Goal: Transaction & Acquisition: Purchase product/service

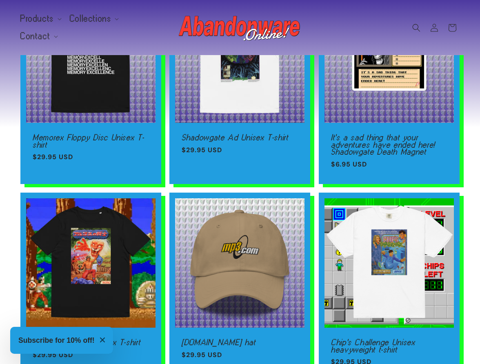
scroll to position [458, 0]
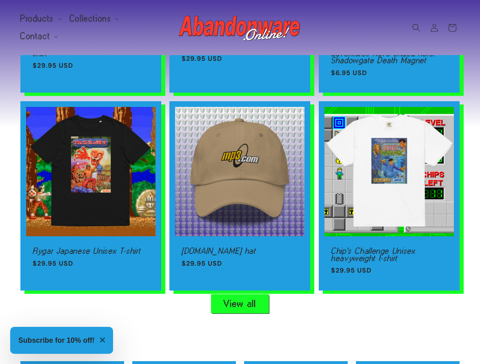
click at [249, 300] on link "View all" at bounding box center [239, 304] width 57 height 18
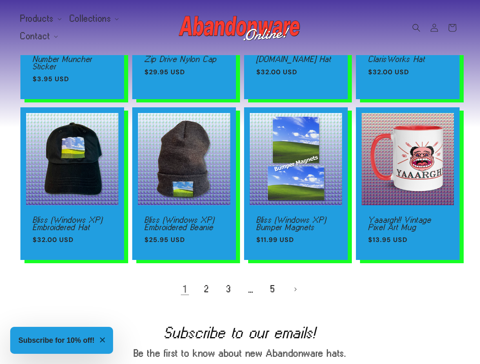
scroll to position [600, 0]
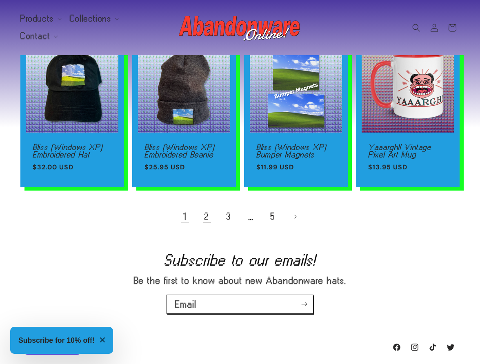
click at [210, 219] on link "2" at bounding box center [207, 217] width 18 height 18
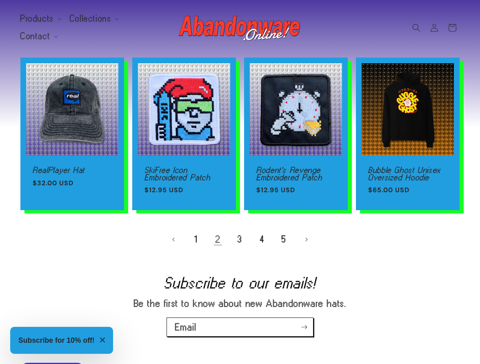
scroll to position [571, 0]
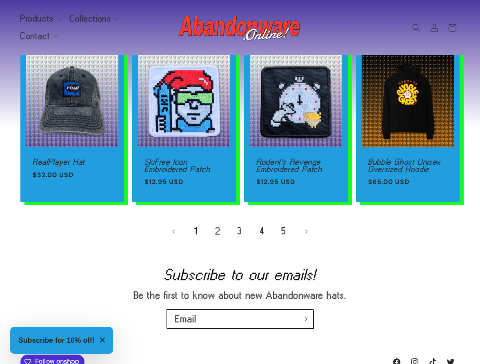
click at [232, 232] on link "3" at bounding box center [240, 231] width 18 height 18
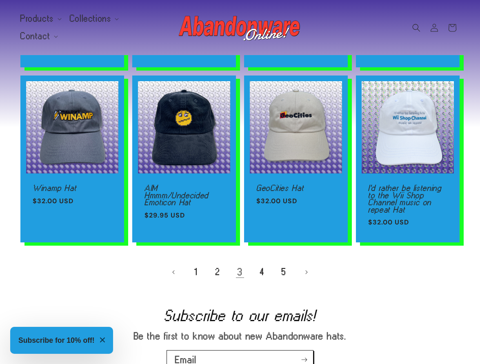
scroll to position [526, 0]
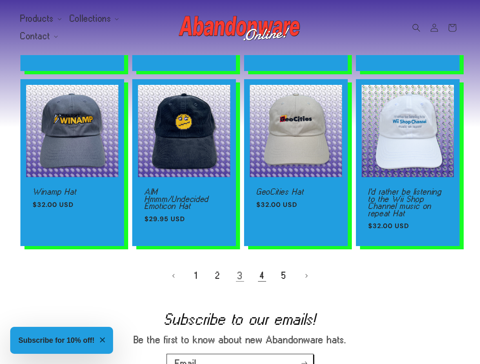
click at [261, 272] on link "4" at bounding box center [262, 276] width 18 height 18
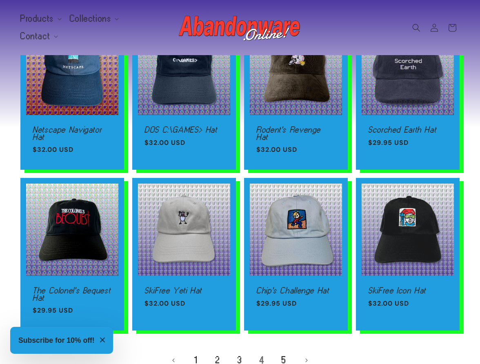
scroll to position [487, 0]
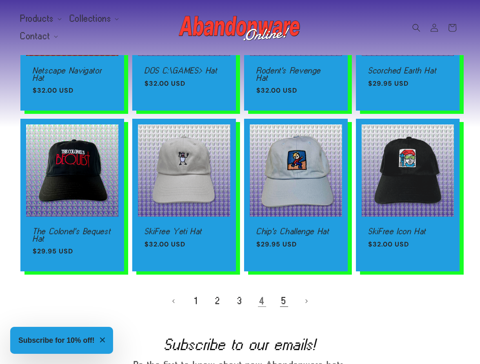
click at [279, 302] on link "5" at bounding box center [284, 301] width 18 height 18
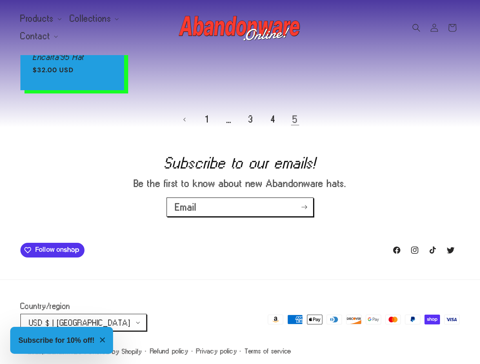
scroll to position [181, 0]
